Goal: Check status: Check status

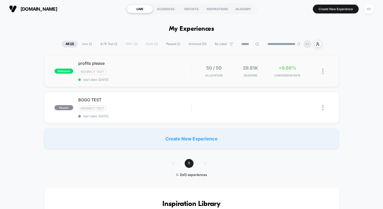
click at [167, 86] on div "published profits please Redirect Test start date: [DATE] 50 / 50 Allocation 29…" at bounding box center [191, 70] width 295 height 31
